Goal: Check status

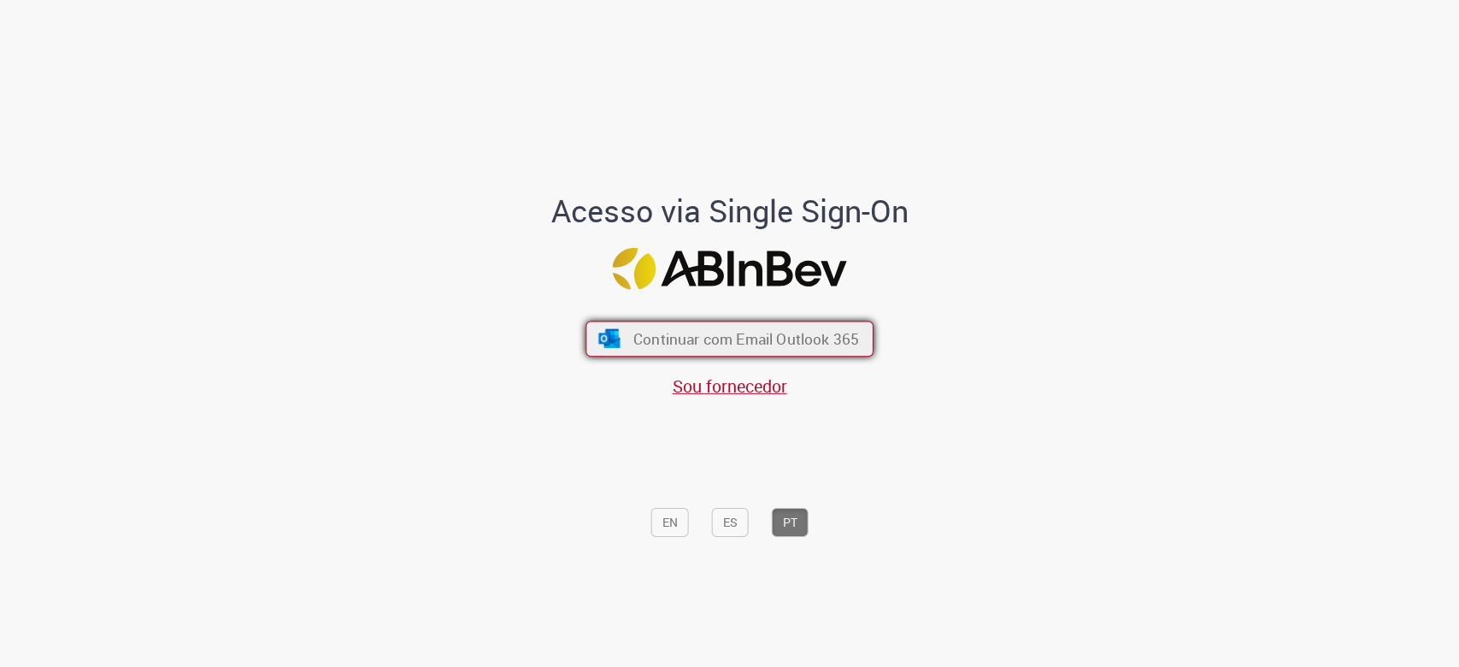
click at [760, 332] on span "Continuar com Email Outlook 365" at bounding box center [746, 338] width 226 height 20
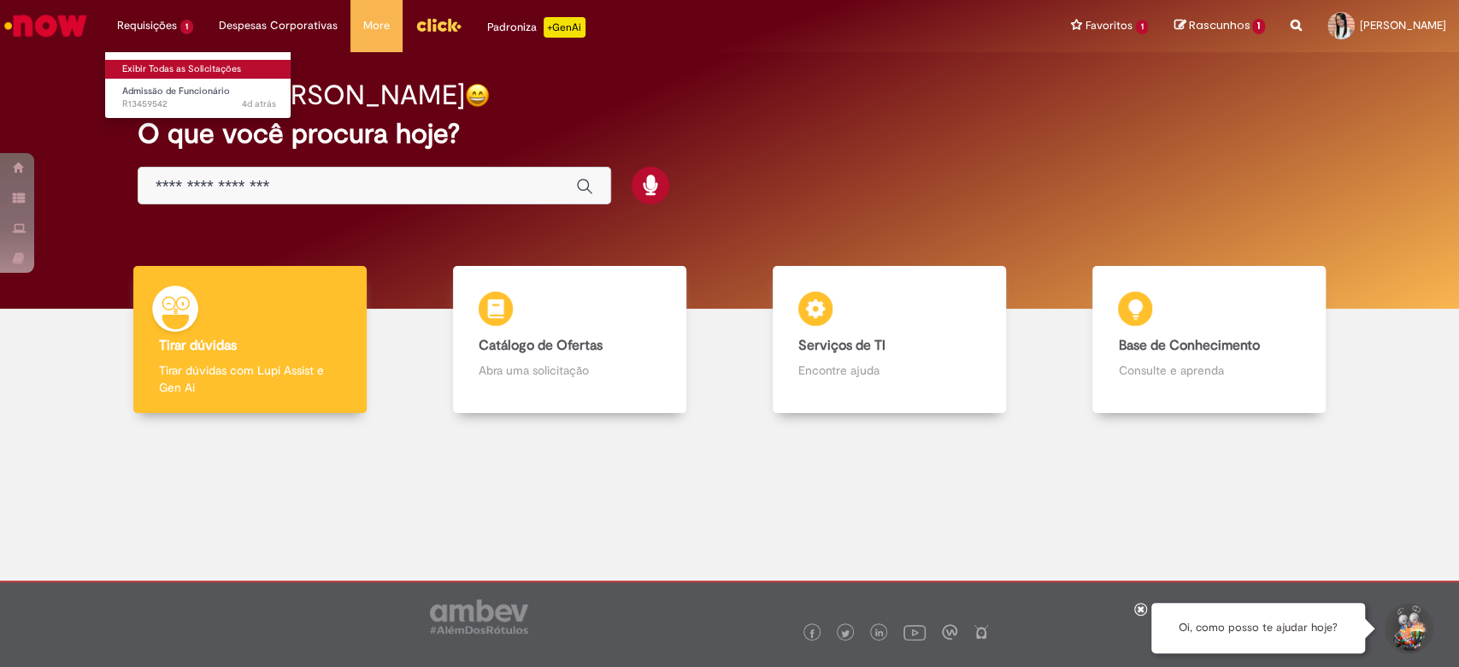
click at [178, 75] on link "Exibir Todas as Solicitações" at bounding box center [199, 69] width 188 height 19
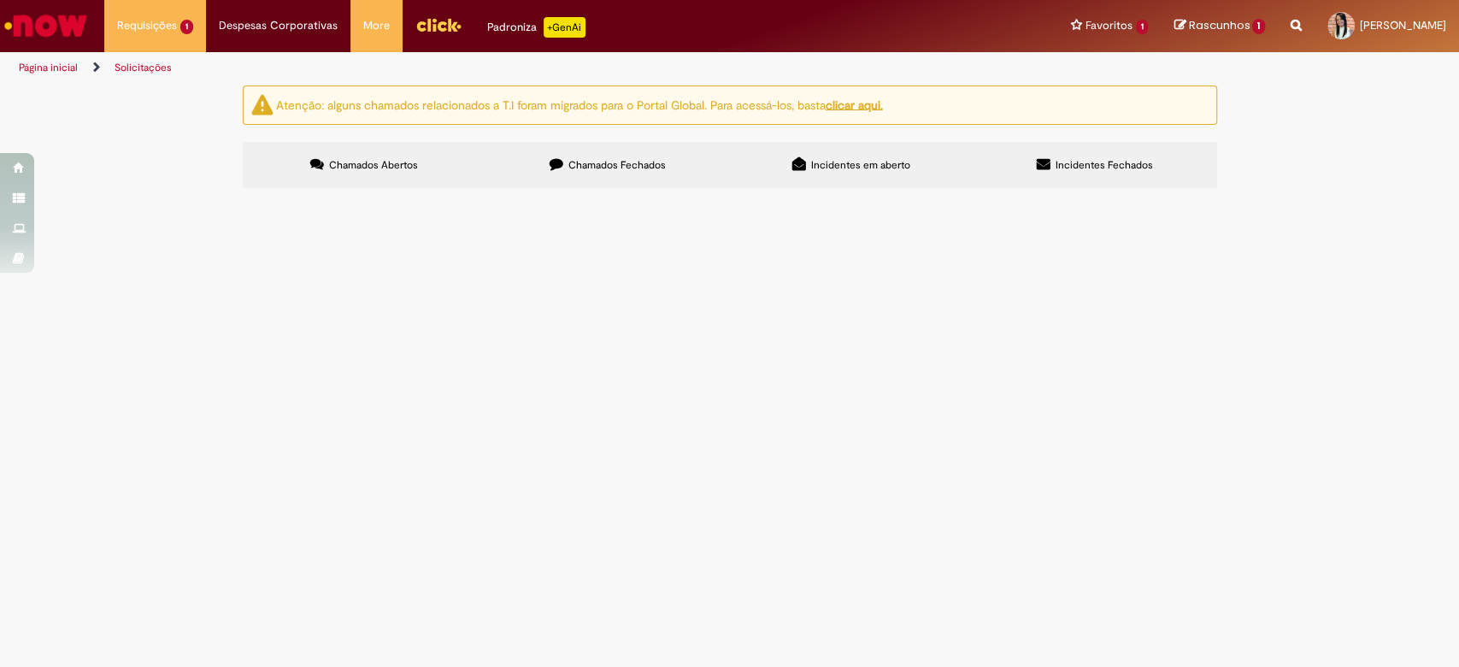
click at [643, 163] on span "Chamados Fechados" at bounding box center [617, 165] width 97 height 14
click at [339, 173] on label "Chamados Abertos" at bounding box center [365, 165] width 244 height 46
click at [585, 161] on span "Chamados Fechados" at bounding box center [617, 165] width 97 height 14
click at [0, 0] on span "Boa tarde, Em anexo o laudo do candidato Maikon Moreiras da Silva Alves para av…" at bounding box center [0, 0] width 0 height 0
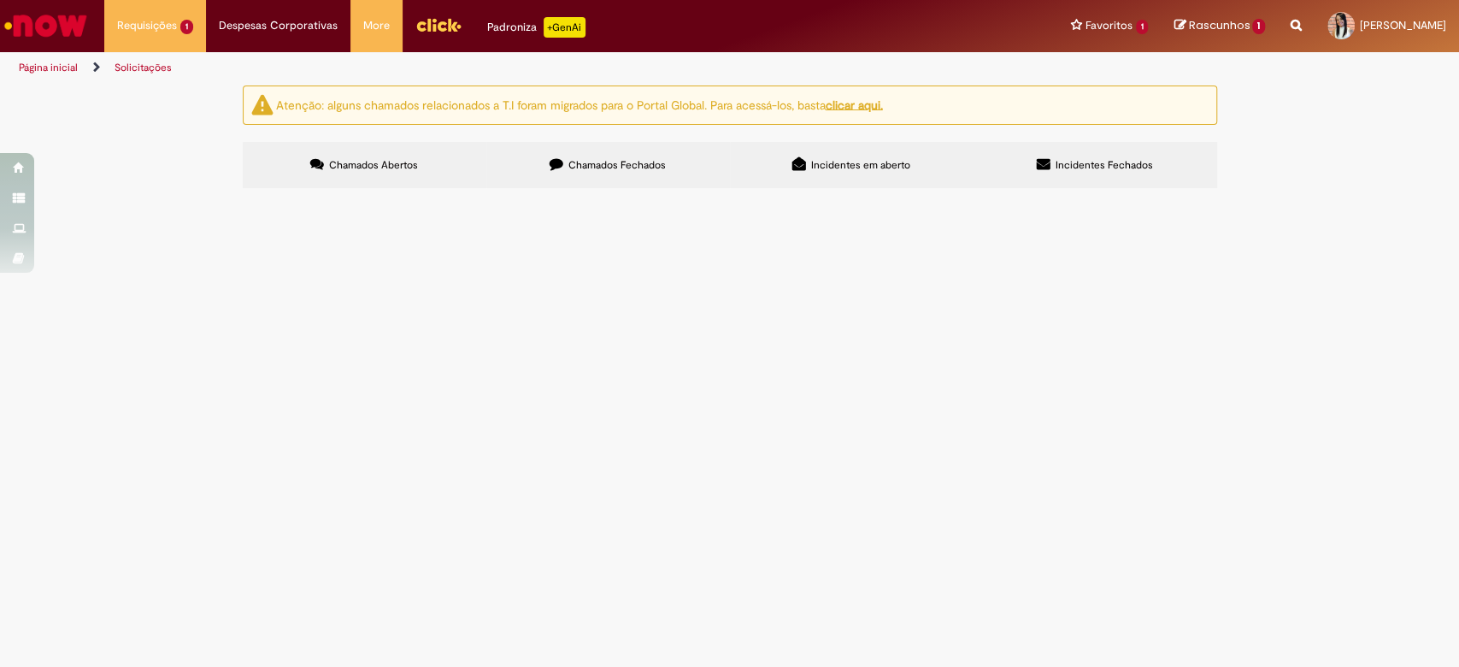
click at [0, 0] on span "Inclusão Social - PCD" at bounding box center [0, 0] width 0 height 0
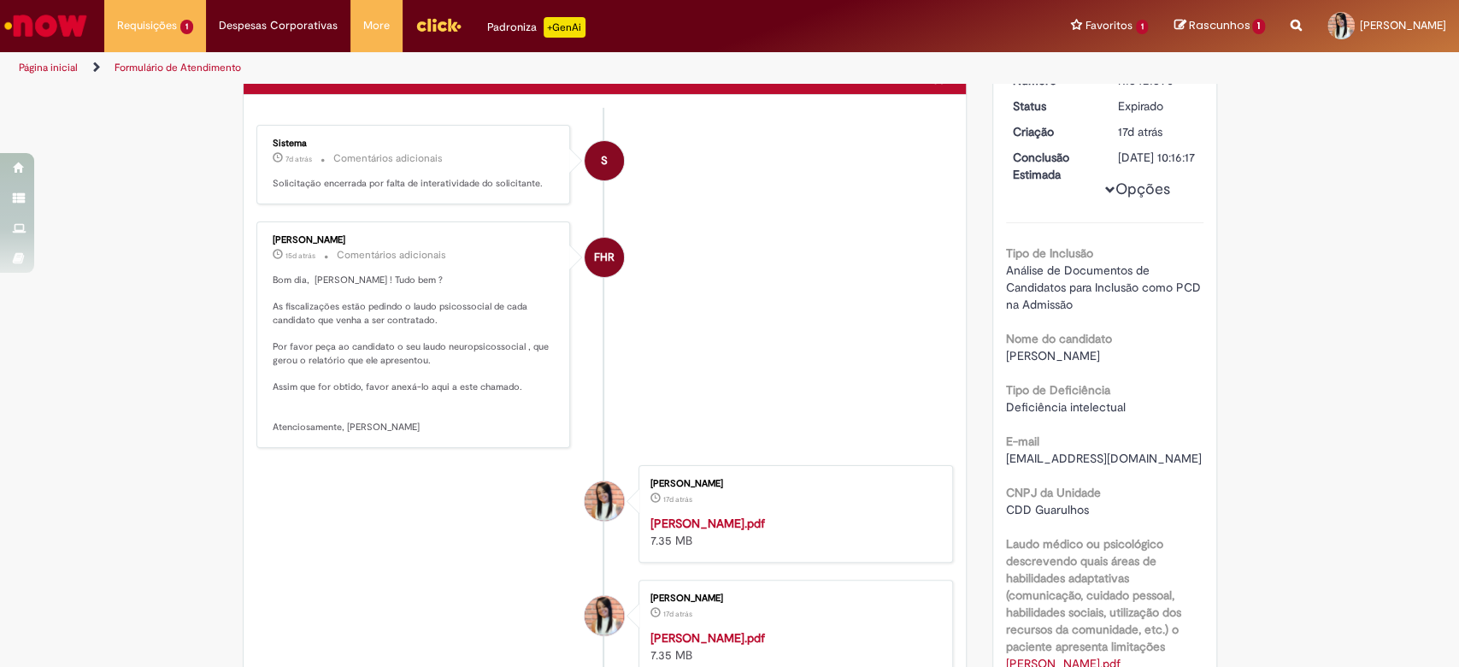
scroll to position [131, 0]
